Goal: Task Accomplishment & Management: Manage account settings

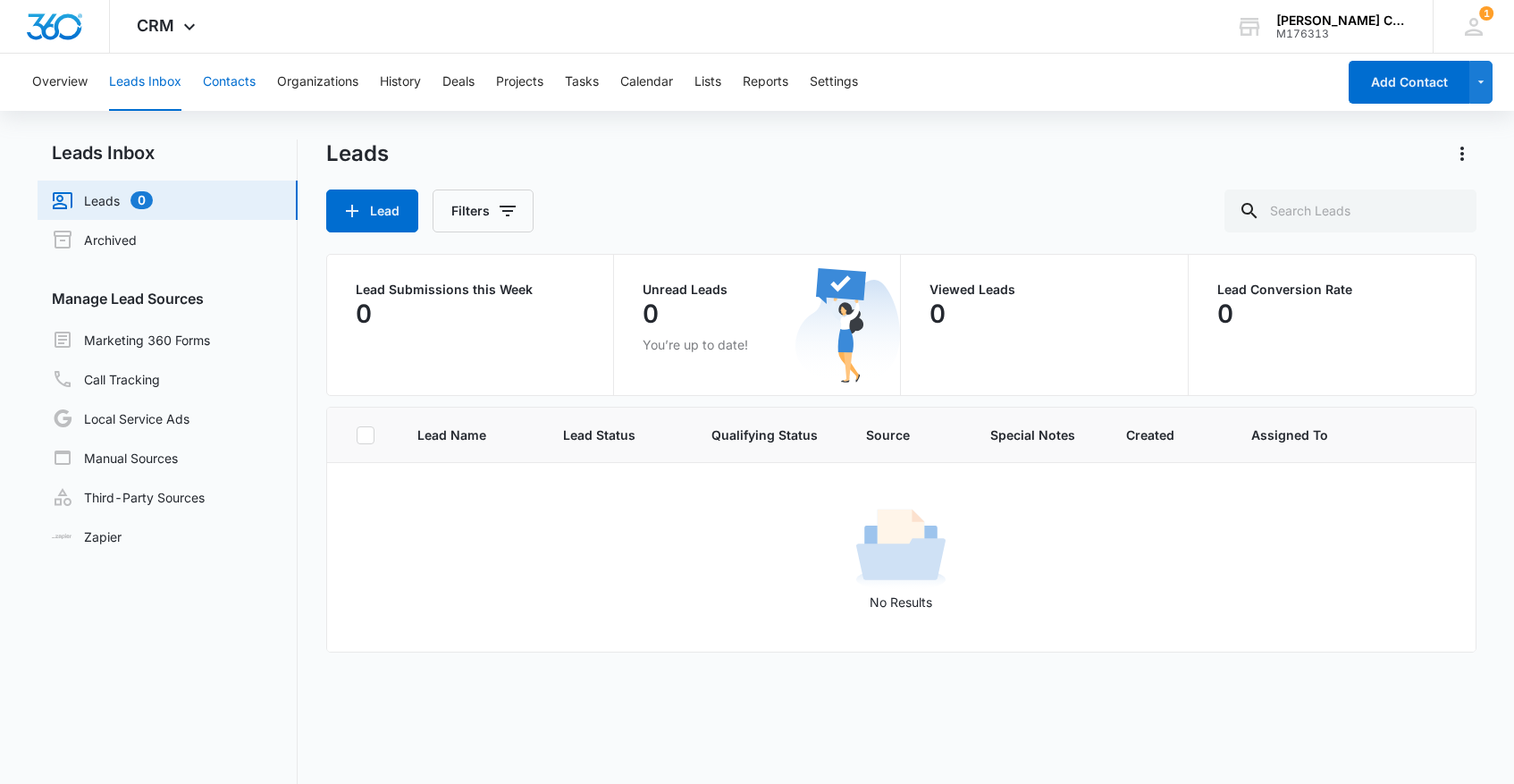
click at [226, 81] on button "Contacts" at bounding box center [228, 82] width 52 height 57
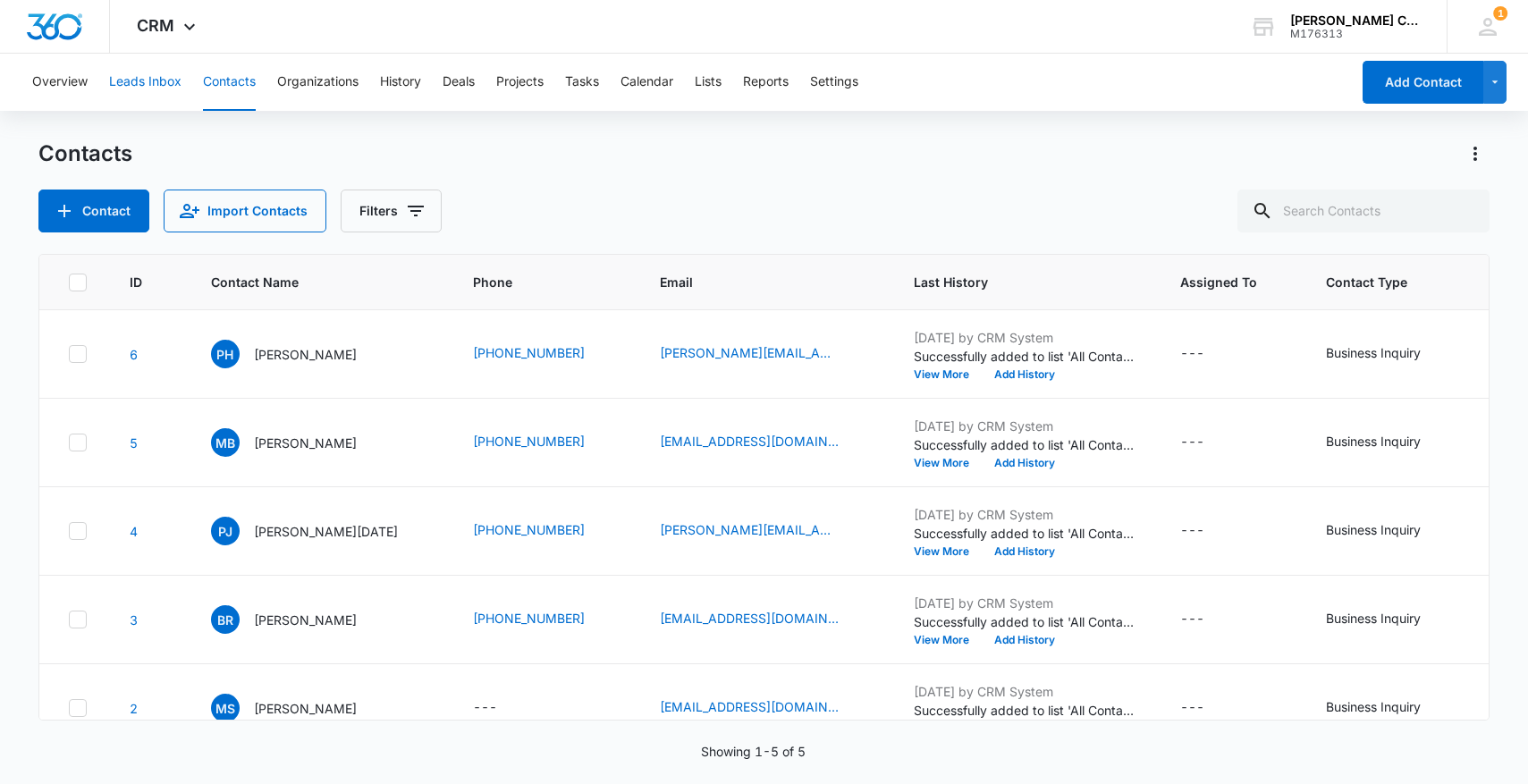
click at [158, 83] on button "Leads Inbox" at bounding box center [144, 82] width 72 height 57
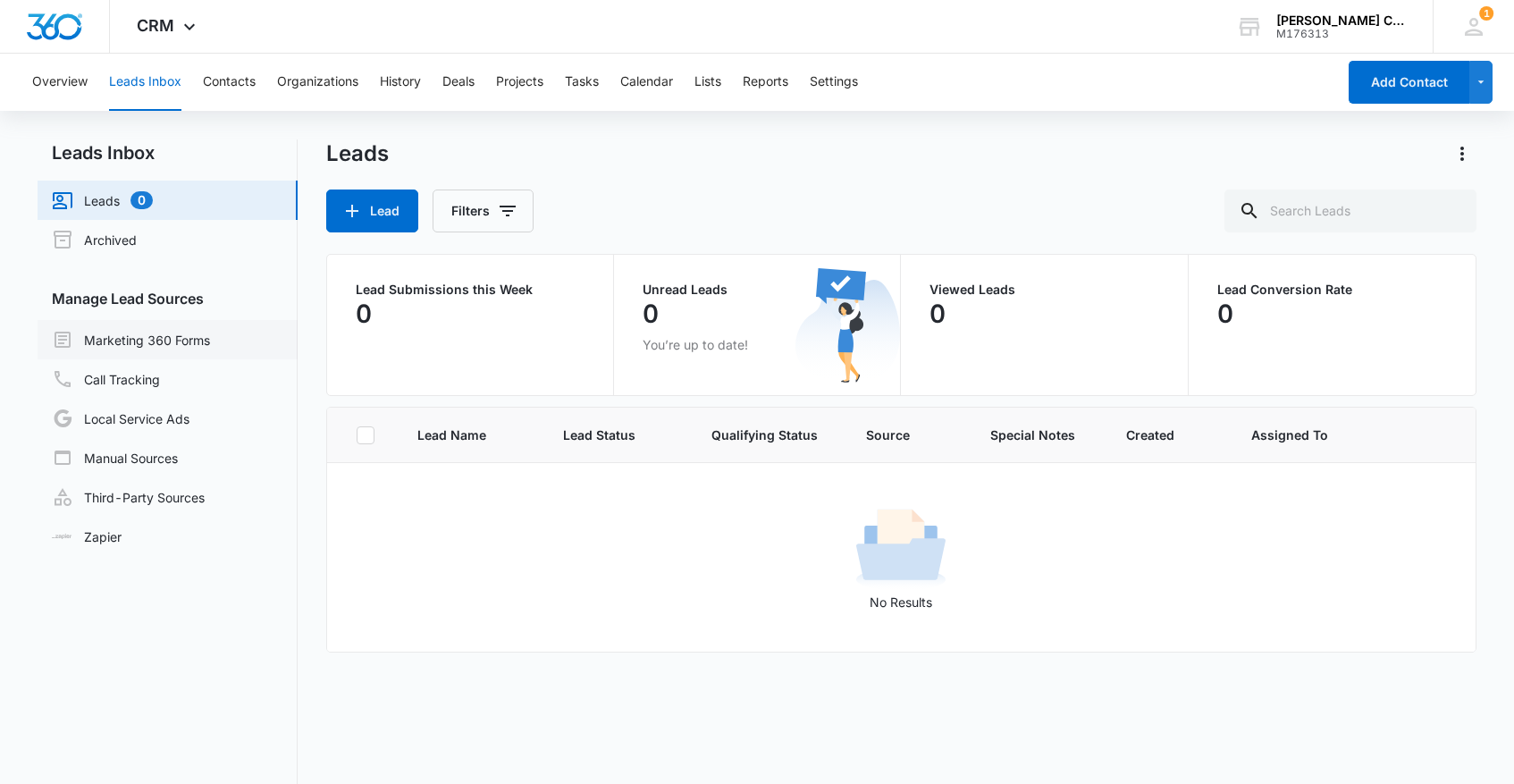
click at [177, 348] on link "Marketing 360 Forms" at bounding box center [131, 340] width 158 height 22
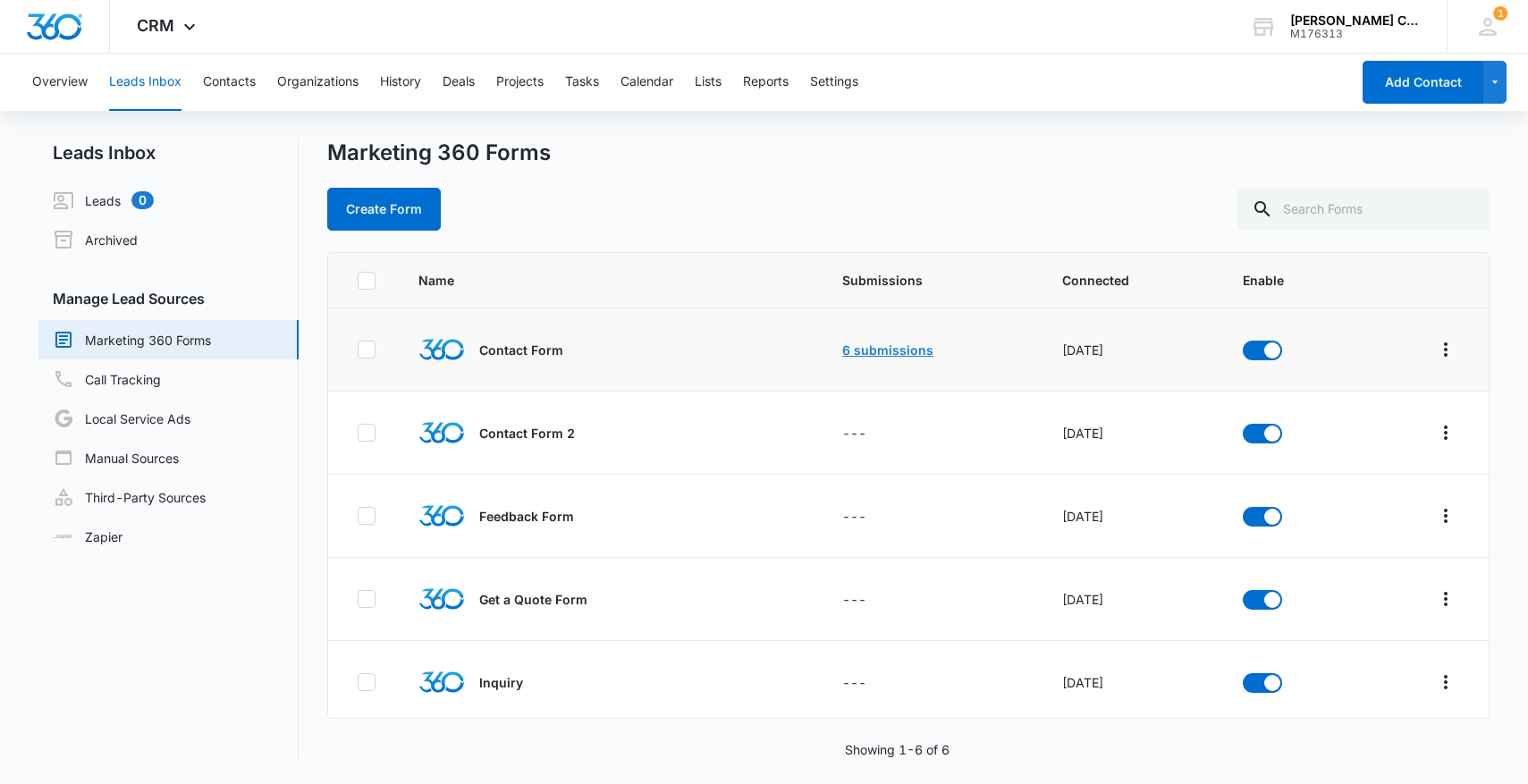
click at [875, 353] on link "6 submissions" at bounding box center [888, 350] width 91 height 15
